Goal: Find specific page/section: Find specific page/section

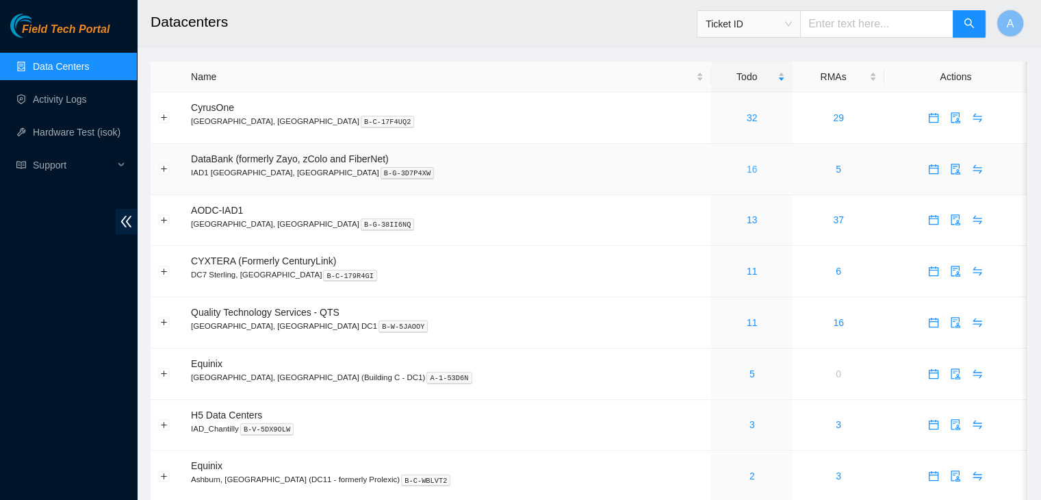
click at [747, 172] on link "16" at bounding box center [752, 169] width 11 height 11
